Goal: Task Accomplishment & Management: Manage account settings

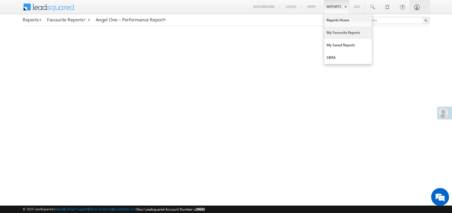
click at [331, 31] on link "My Favourite Reports" at bounding box center [348, 32] width 48 height 13
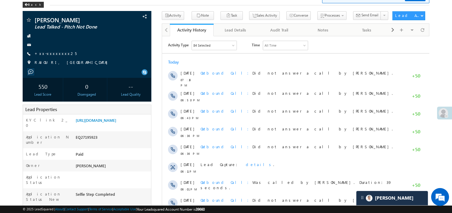
scroll to position [35, 0]
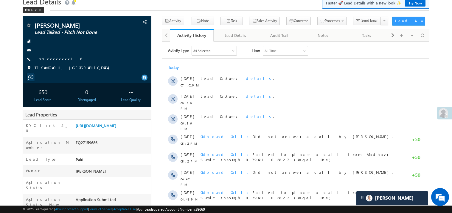
scroll to position [35, 0]
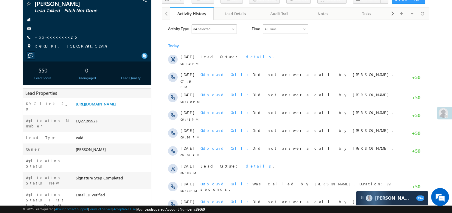
scroll to position [47, 0]
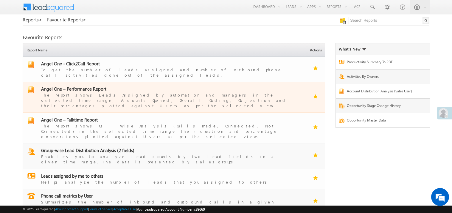
click at [89, 92] on div "The report shows Leads Assigned by automation and managers in the selected time…" at bounding box center [168, 100] width 254 height 17
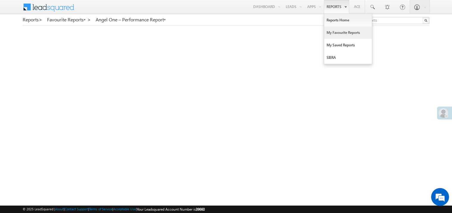
click at [329, 35] on link "My Favourite Reports" at bounding box center [348, 32] width 48 height 13
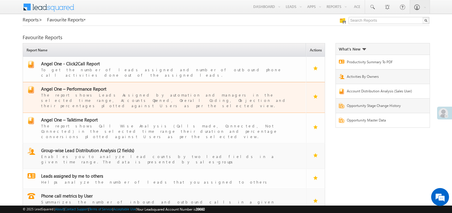
click at [78, 86] on span "Angel One – Performance Report" at bounding box center [73, 89] width 65 height 6
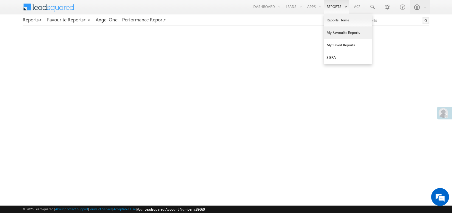
click at [332, 30] on link "My Favourite Reports" at bounding box center [348, 32] width 48 height 13
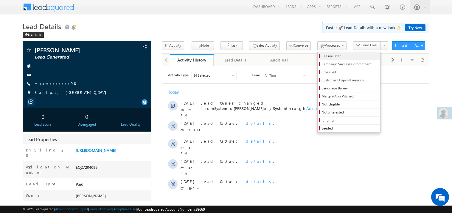
click at [321, 56] on span "Call me later" at bounding box center [349, 56] width 57 height 5
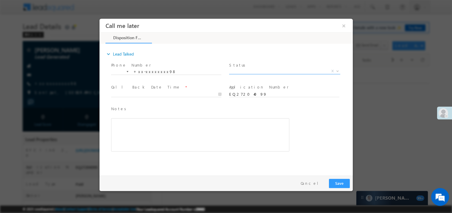
click at [248, 68] on span "X" at bounding box center [284, 71] width 111 height 6
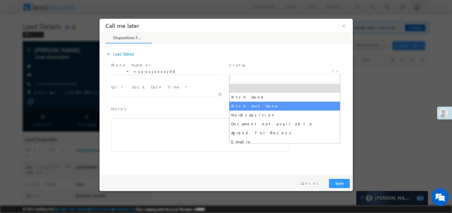
select select "Pitch Not Done"
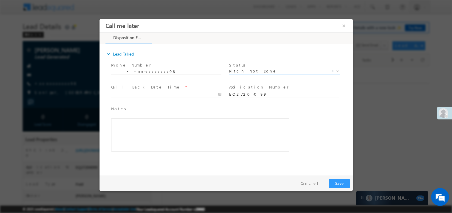
click at [109, 96] on div "Phone Number * +xx-xxxxxxxx98 +xx-xxxxxxxx98 Status * Pitch Done Pitch Not Done…" at bounding box center [228, 110] width 247 height 98
click at [124, 92] on body "Call me later ×" at bounding box center [225, 95] width 253 height 155
type input "08/14/25 8:40 PM"
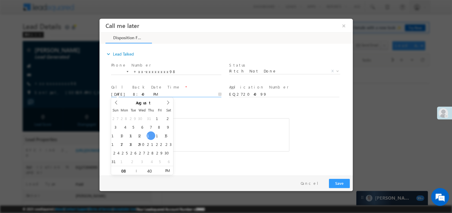
click at [201, 138] on div "Rich Text Editor, 40788eee-0fb2-11ec-a811-0adc8a9d82c2__tab1__section1__Notes__…" at bounding box center [200, 134] width 178 height 33
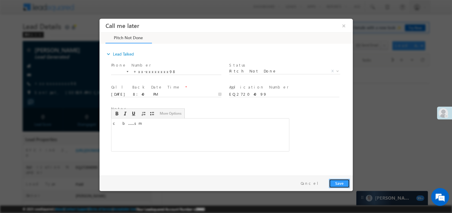
click at [339, 187] on button "Save" at bounding box center [338, 183] width 21 height 9
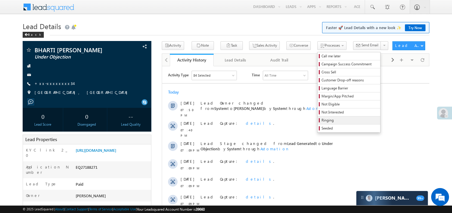
click at [321, 121] on span "Ringing" at bounding box center [349, 120] width 57 height 5
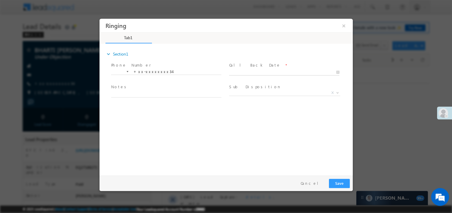
click at [246, 71] on body "Ringing ×" at bounding box center [225, 95] width 253 height 155
type input "08/14/25 8:40 PM"
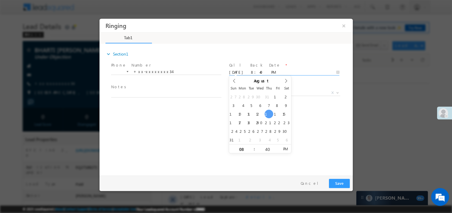
click at [150, 89] on span "Notes *" at bounding box center [166, 87] width 110 height 7
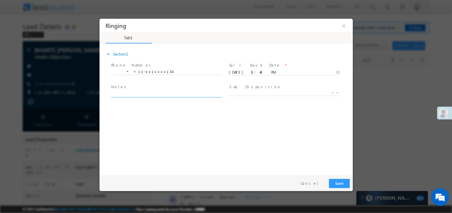
click at [146, 94] on textarea at bounding box center [166, 94] width 110 height 7
type textarea "c"
type textarea "ring"
click at [339, 188] on div "Pay & Save Save Cancel" at bounding box center [227, 183] width 256 height 15
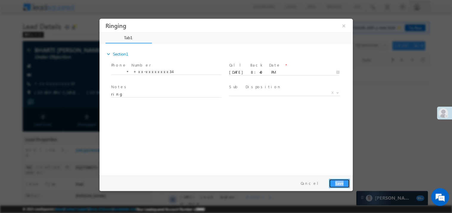
click at [343, 184] on button "Save" at bounding box center [338, 183] width 21 height 9
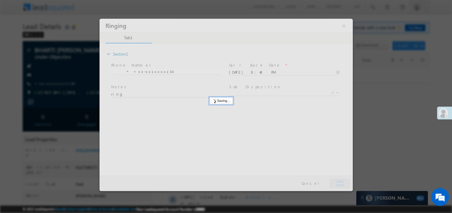
click at [343, 184] on div at bounding box center [225, 104] width 253 height 173
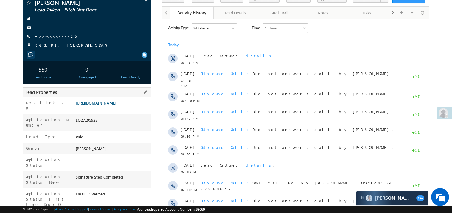
click at [116, 106] on link "https://angelbroking1-pk3em7sa.customui-test.leadsquared.com?leadId=9a808742-3f…" at bounding box center [96, 103] width 40 height 5
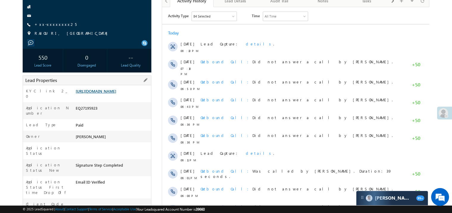
click at [116, 94] on link "https://angelbroking1-pk3em7sa.customui-test.leadsquared.com?leadId=9a808742-3f…" at bounding box center [96, 91] width 40 height 5
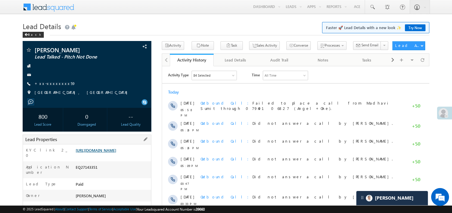
click at [108, 153] on link "https://angelbroking1-pk3em7sa.customui-test.leadsquared.com?leadId=902e0aa1-64…" at bounding box center [96, 150] width 40 height 5
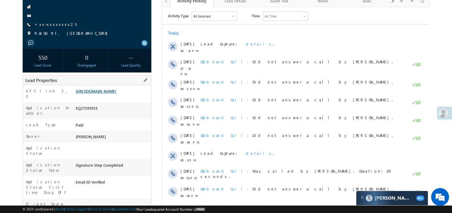
click at [108, 94] on link "[URL][DOMAIN_NAME]" at bounding box center [96, 91] width 40 height 5
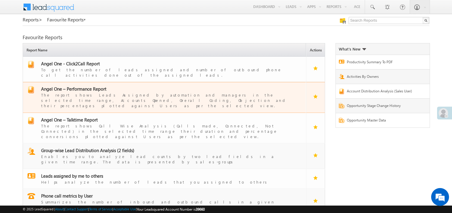
click at [84, 86] on span "Angel One – Performance Report" at bounding box center [73, 89] width 65 height 6
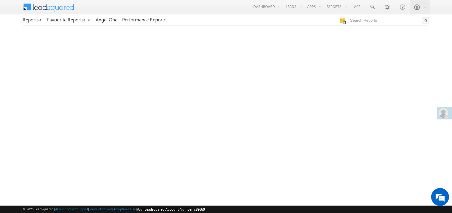
click at [41, 16] on span ">" at bounding box center [41, 19] width 4 height 7
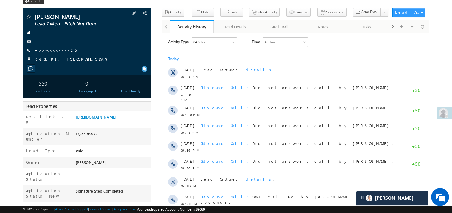
scroll to position [24, 0]
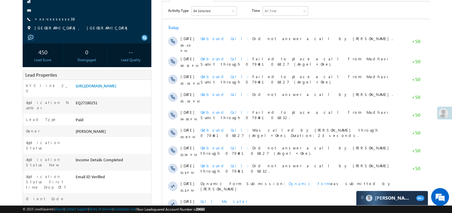
scroll to position [71, 0]
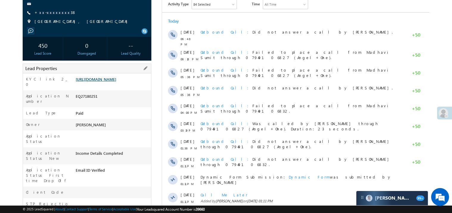
click at [96, 82] on link "https://angelbroking1-pk3em7sa.customui-test.leadsquared.com?leadId=eddb26b0-ef…" at bounding box center [96, 79] width 40 height 5
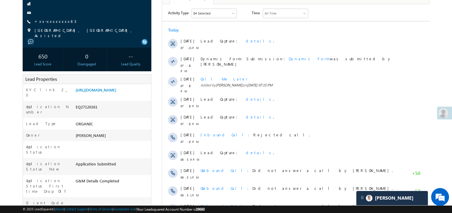
scroll to position [71, 0]
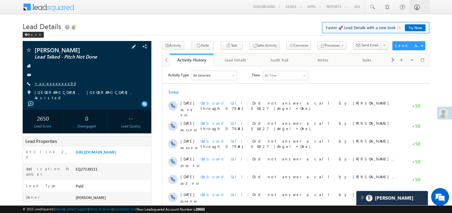
click at [51, 83] on link "+xx-xxxxxxxx93" at bounding box center [55, 83] width 41 height 5
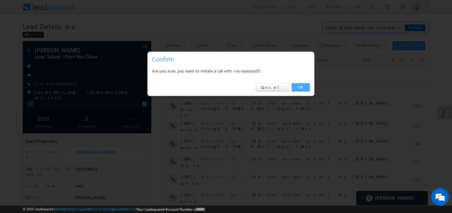
click at [299, 86] on link "OK" at bounding box center [300, 87] width 18 height 8
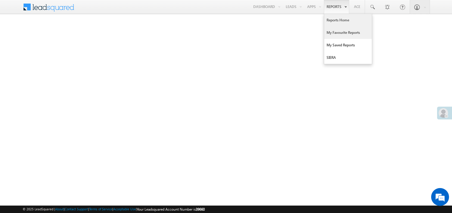
click at [334, 33] on link "My Favourite Reports" at bounding box center [348, 32] width 48 height 13
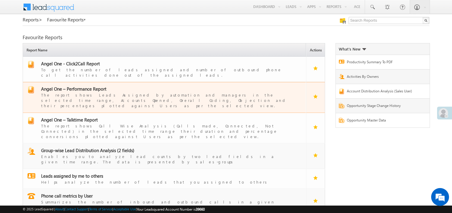
click span "Angel One – Performance Report"
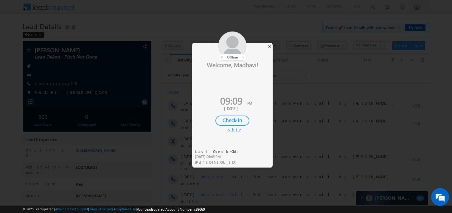
click at [269, 47] on div "×" at bounding box center [269, 46] width 6 height 7
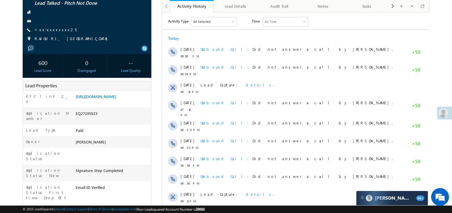
scroll to position [71, 0]
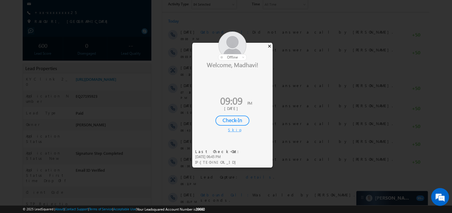
click at [271, 49] on div "×" at bounding box center [269, 46] width 6 height 7
click at [270, 45] on div "×" at bounding box center [269, 46] width 6 height 7
click at [271, 46] on div "×" at bounding box center [269, 46] width 6 height 7
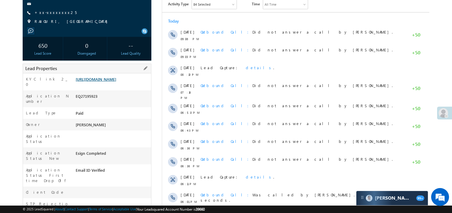
click at [105, 82] on link "[URL][DOMAIN_NAME]" at bounding box center [96, 79] width 40 height 5
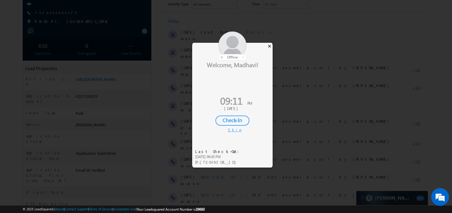
click at [271, 47] on div "×" at bounding box center [269, 46] width 6 height 7
